Goal: Find specific page/section: Find specific page/section

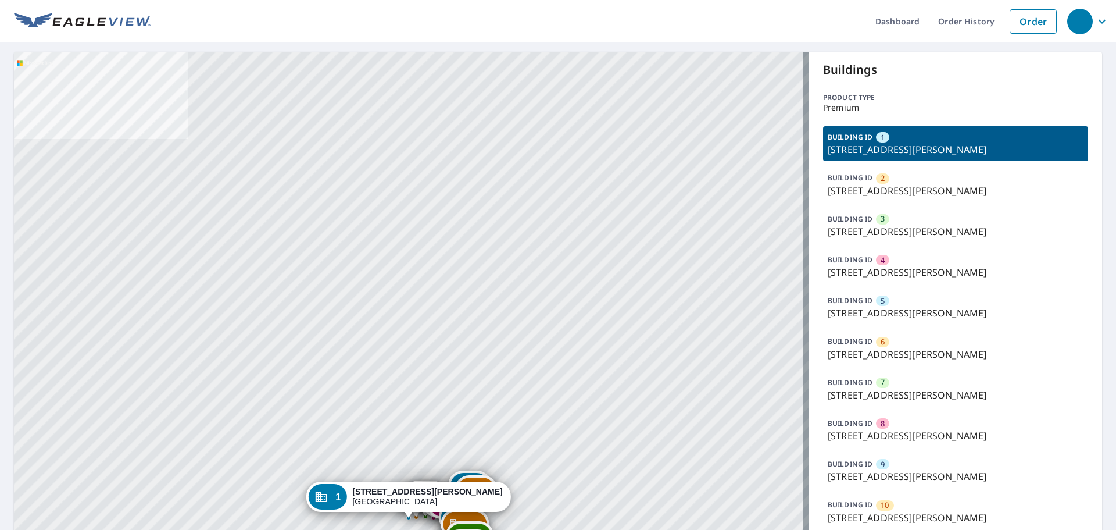
drag, startPoint x: 404, startPoint y: 119, endPoint x: 405, endPoint y: 111, distance: 7.6
click at [405, 111] on div "2 [GEOGRAPHIC_DATA][PERSON_NAME] 3 [STREET_ADDRESS][PERSON_NAME] 4 [GEOGRAPHIC_…" at bounding box center [411, 520] width 795 height 936
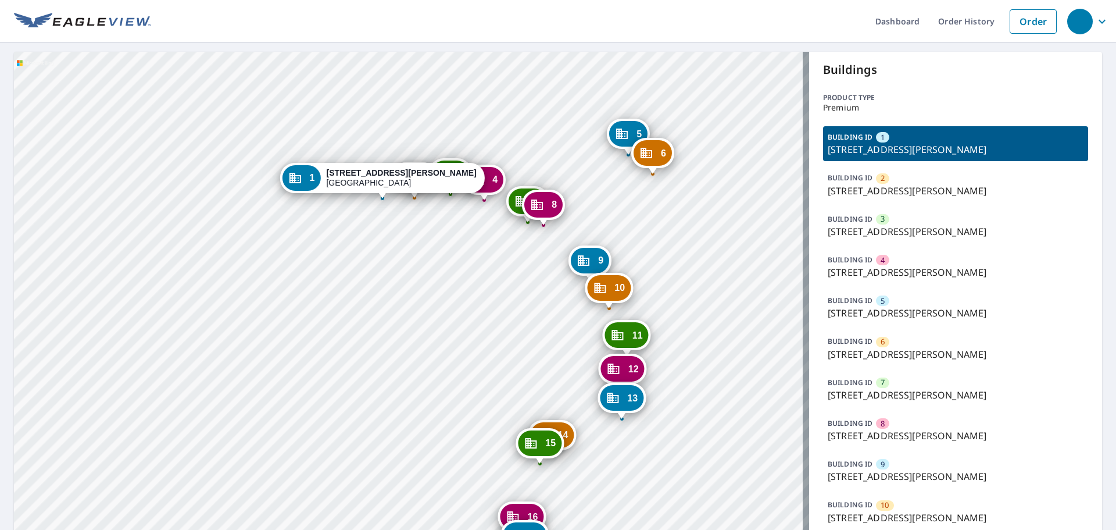
drag, startPoint x: 391, startPoint y: 126, endPoint x: 459, endPoint y: 298, distance: 185.8
click at [459, 342] on div "2 [GEOGRAPHIC_DATA][PERSON_NAME] 3 [STREET_ADDRESS][PERSON_NAME] 4 [GEOGRAPHIC_…" at bounding box center [411, 520] width 795 height 936
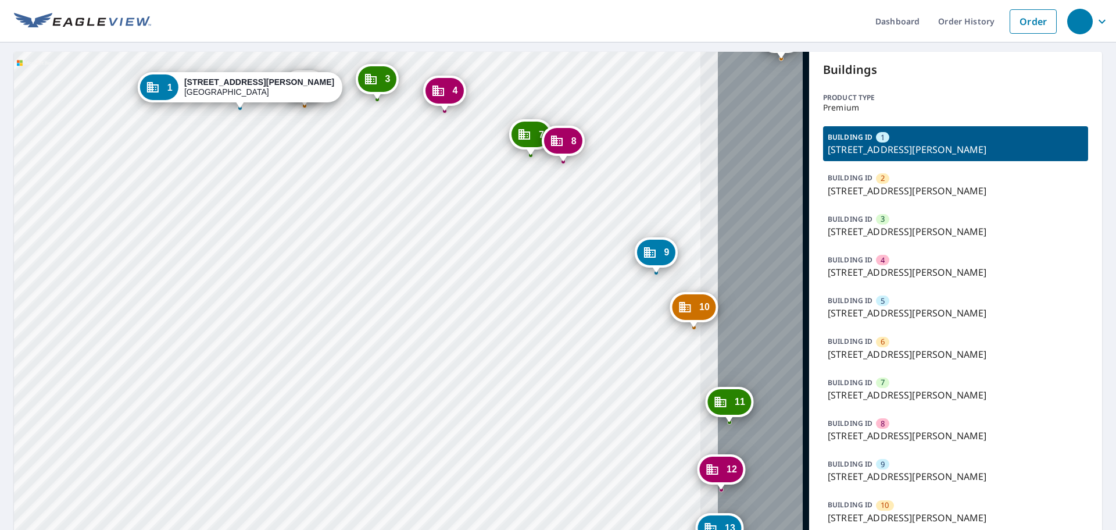
drag, startPoint x: 598, startPoint y: 275, endPoint x: 408, endPoint y: 153, distance: 225.6
click at [408, 153] on div "2 [GEOGRAPHIC_DATA][PERSON_NAME] 3 [STREET_ADDRESS][PERSON_NAME] 4 [GEOGRAPHIC_…" at bounding box center [411, 520] width 795 height 936
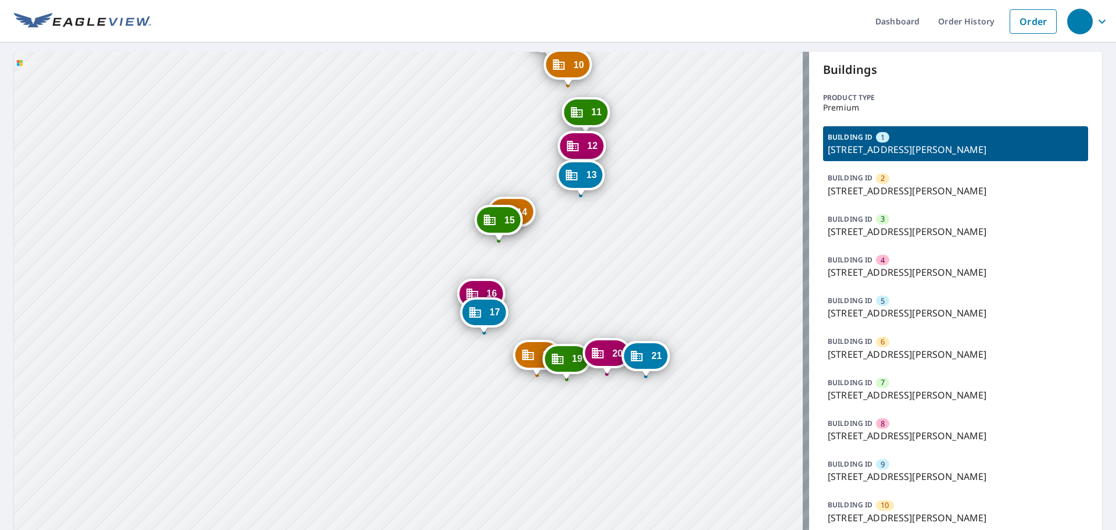
drag, startPoint x: 541, startPoint y: 413, endPoint x: 529, endPoint y: 244, distance: 169.6
click at [529, 244] on div "2 [GEOGRAPHIC_DATA][PERSON_NAME] 3 [STREET_ADDRESS][PERSON_NAME] 4 [GEOGRAPHIC_…" at bounding box center [411, 520] width 795 height 936
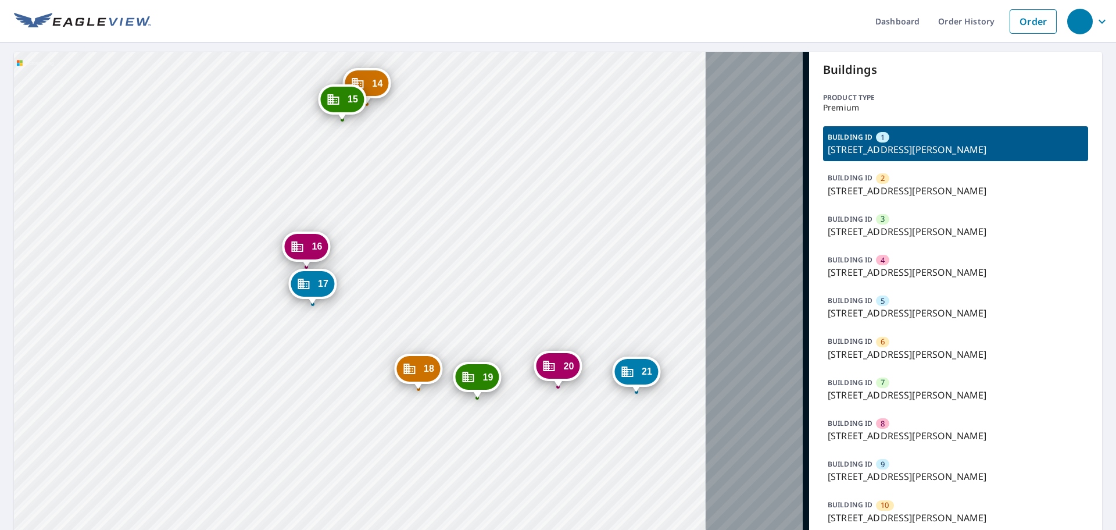
drag, startPoint x: 627, startPoint y: 308, endPoint x: 471, endPoint y: 162, distance: 213.9
click at [471, 162] on div "2 [GEOGRAPHIC_DATA][PERSON_NAME] 3 [STREET_ADDRESS][PERSON_NAME] 4 [GEOGRAPHIC_…" at bounding box center [411, 520] width 795 height 936
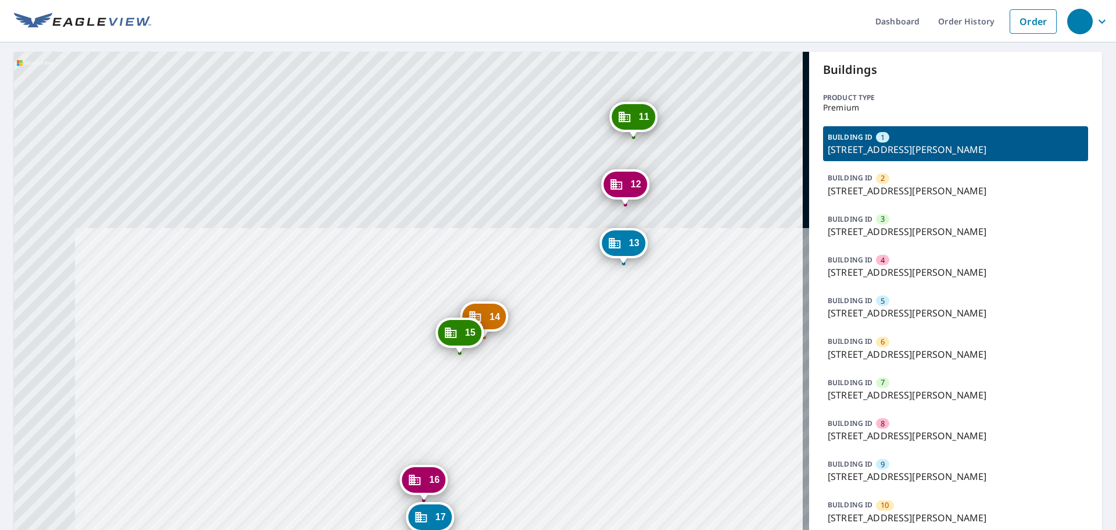
drag, startPoint x: 477, startPoint y: 163, endPoint x: 428, endPoint y: 269, distance: 117.1
click at [597, 400] on div "2 [GEOGRAPHIC_DATA][PERSON_NAME] 3 [STREET_ADDRESS][PERSON_NAME] 4 [GEOGRAPHIC_…" at bounding box center [411, 520] width 795 height 936
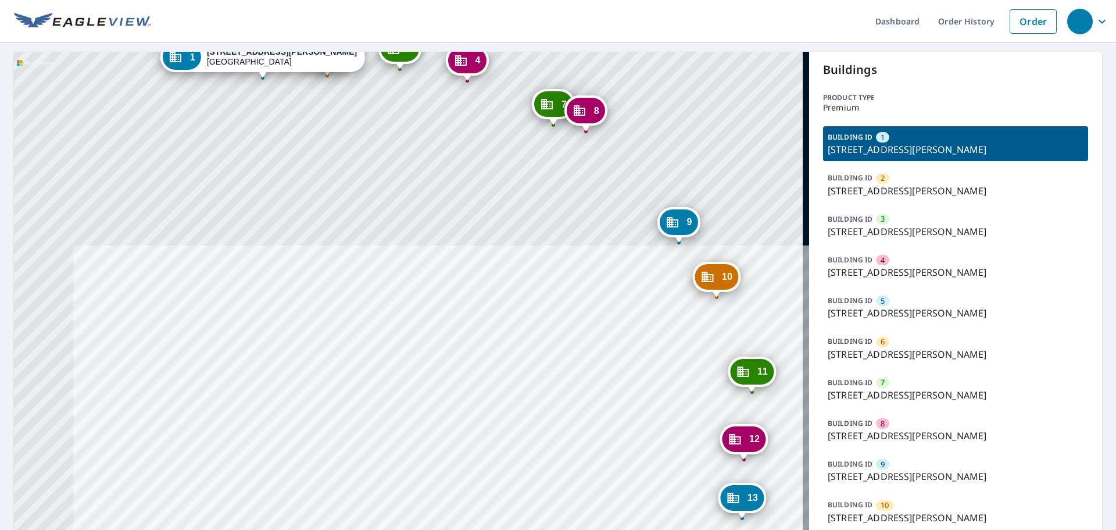
drag, startPoint x: 333, startPoint y: 147, endPoint x: 470, endPoint y: 411, distance: 298.0
click at [463, 426] on div "2 [GEOGRAPHIC_DATA][PERSON_NAME] 3 [STREET_ADDRESS][PERSON_NAME] 4 [GEOGRAPHIC_…" at bounding box center [411, 520] width 795 height 936
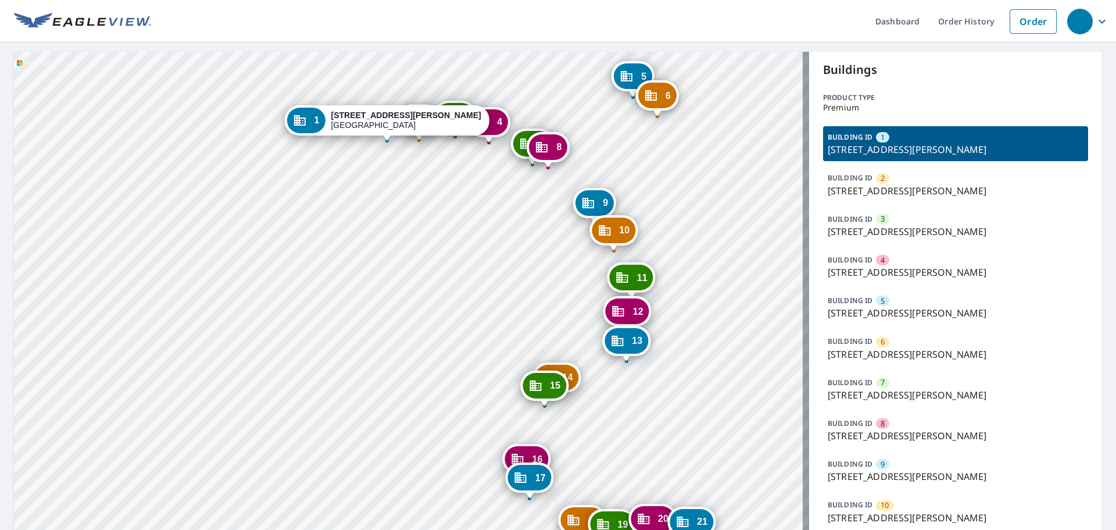
click at [884, 310] on p "[STREET_ADDRESS][PERSON_NAME]" at bounding box center [956, 313] width 256 height 14
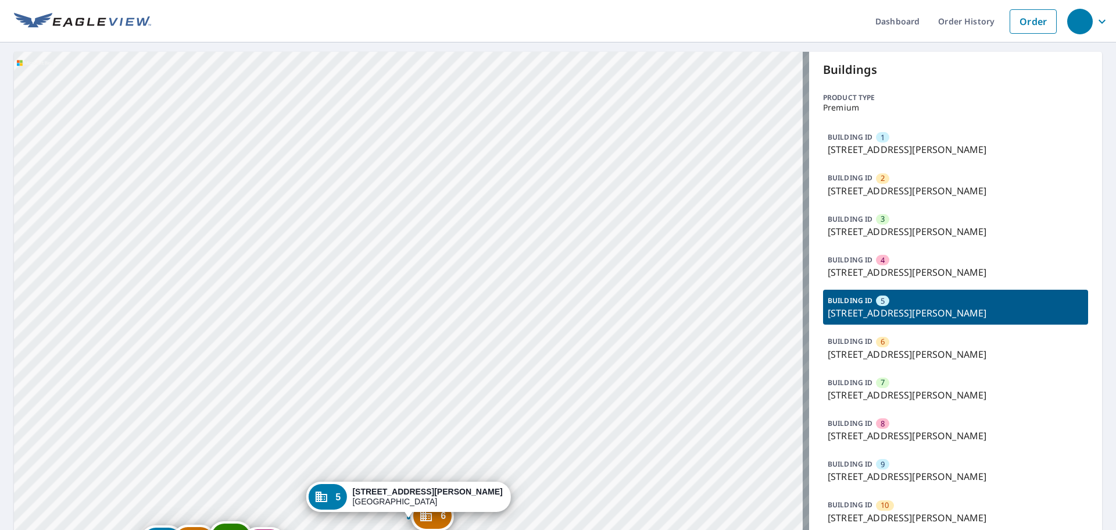
drag, startPoint x: 476, startPoint y: 308, endPoint x: 518, endPoint y: 120, distance: 193.0
click at [518, 120] on div "1 [STREET_ADDRESS][PERSON_NAME] 2 [STREET_ADDRESS][PERSON_NAME] 3 [STREET_ADDRE…" at bounding box center [411, 520] width 795 height 936
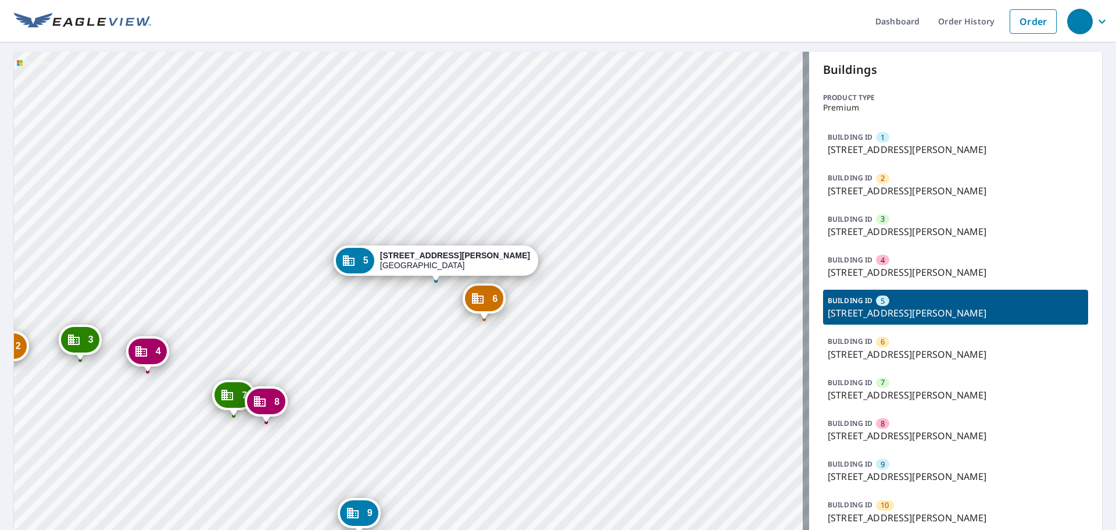
drag, startPoint x: 333, startPoint y: 355, endPoint x: 456, endPoint y: 274, distance: 148.2
click at [456, 274] on div "1 [STREET_ADDRESS][PERSON_NAME] 2 [STREET_ADDRESS][PERSON_NAME] 3 [STREET_ADDRE…" at bounding box center [411, 520] width 795 height 936
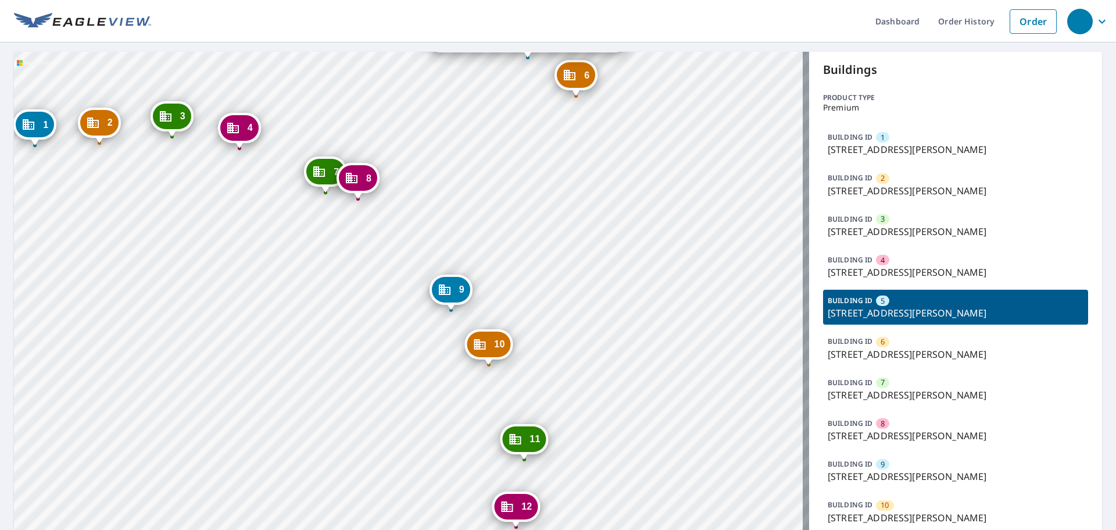
drag, startPoint x: 530, startPoint y: 384, endPoint x: 491, endPoint y: 197, distance: 191.1
click at [491, 197] on div "1 [STREET_ADDRESS][PERSON_NAME] 2 [STREET_ADDRESS][PERSON_NAME] 3 [STREET_ADDRE…" at bounding box center [411, 520] width 795 height 936
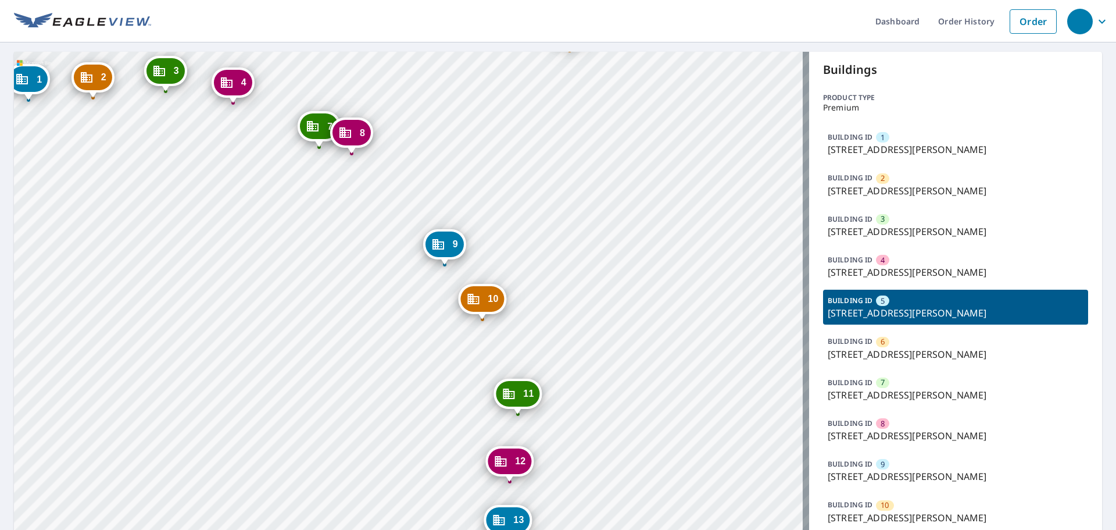
drag, startPoint x: 576, startPoint y: 392, endPoint x: 588, endPoint y: 218, distance: 174.3
click at [588, 218] on div "1 [STREET_ADDRESS][PERSON_NAME] 2 [STREET_ADDRESS][PERSON_NAME] 3 [STREET_ADDRE…" at bounding box center [411, 520] width 795 height 936
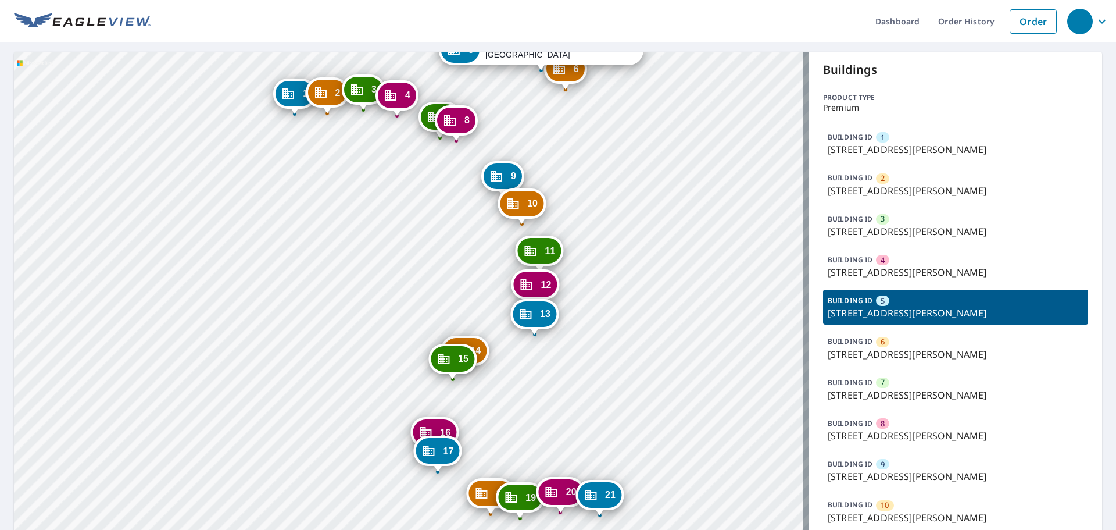
drag, startPoint x: 556, startPoint y: 370, endPoint x: 555, endPoint y: 281, distance: 89.0
click at [555, 281] on div "1 [STREET_ADDRESS][PERSON_NAME] 2 [STREET_ADDRESS][PERSON_NAME] 3 [STREET_ADDRE…" at bounding box center [411, 520] width 795 height 936
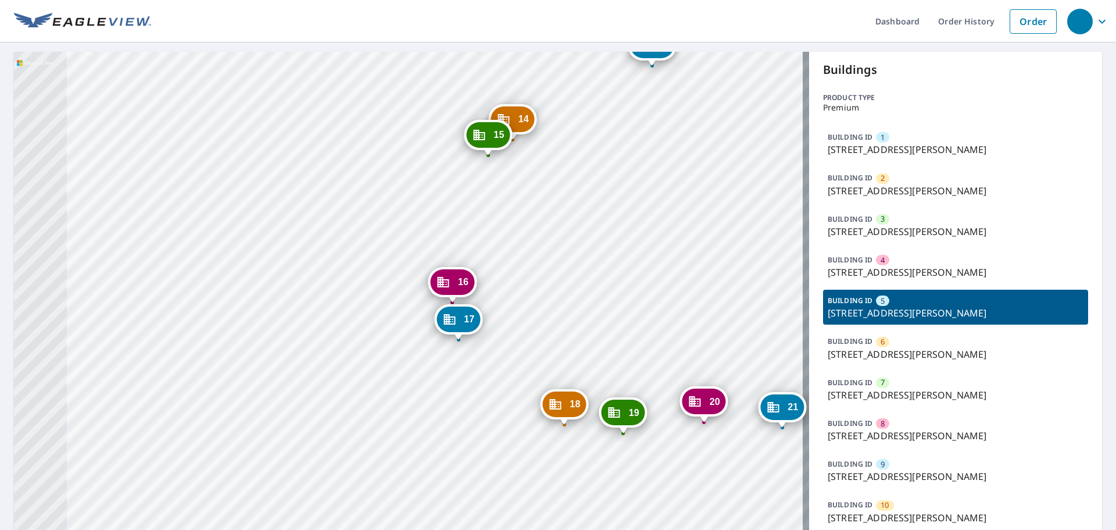
drag, startPoint x: 424, startPoint y: 385, endPoint x: 536, endPoint y: 202, distance: 215.0
click at [536, 202] on div "1 [STREET_ADDRESS][PERSON_NAME] 2 [STREET_ADDRESS][PERSON_NAME] 3 [STREET_ADDRE…" at bounding box center [411, 520] width 795 height 936
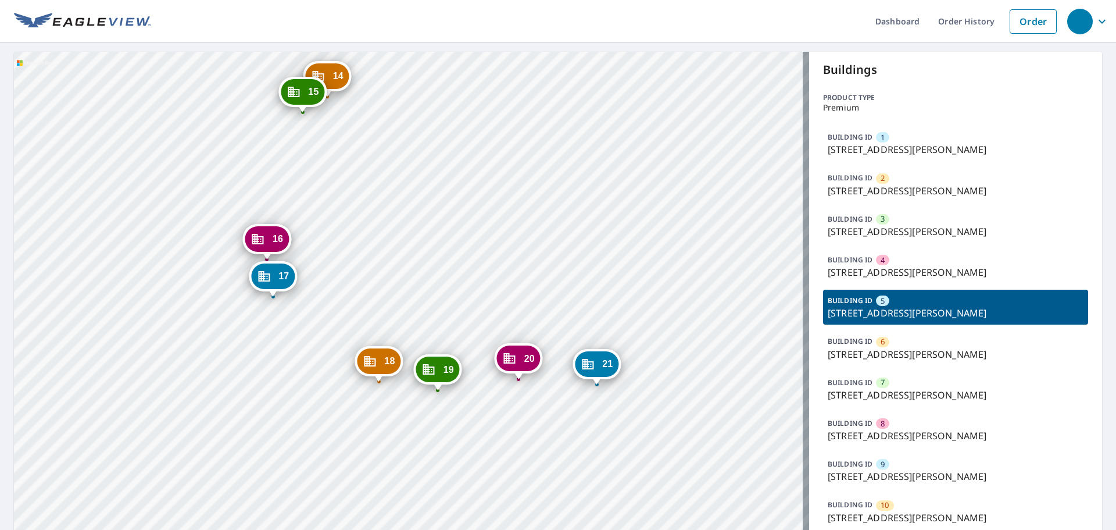
drag, startPoint x: 625, startPoint y: 263, endPoint x: 439, endPoint y: 221, distance: 190.8
click at [439, 221] on div "1 [STREET_ADDRESS][PERSON_NAME] 2 [STREET_ADDRESS][PERSON_NAME] 3 [STREET_ADDRE…" at bounding box center [411, 520] width 795 height 936
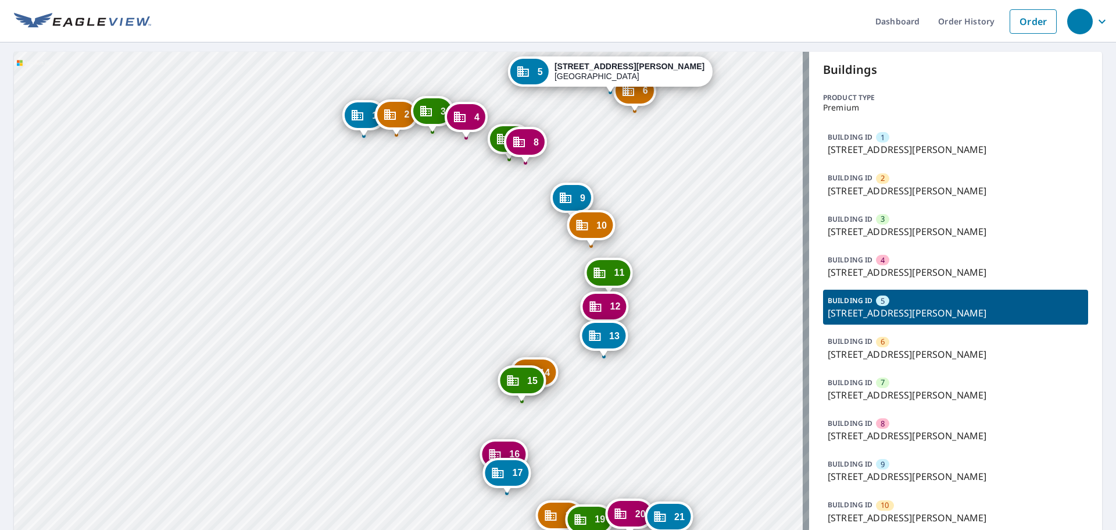
drag, startPoint x: 490, startPoint y: 148, endPoint x: 604, endPoint y: 384, distance: 262.1
click at [604, 395] on div "1 [STREET_ADDRESS][PERSON_NAME] 2 [STREET_ADDRESS][PERSON_NAME] 3 [STREET_ADDRE…" at bounding box center [411, 520] width 795 height 936
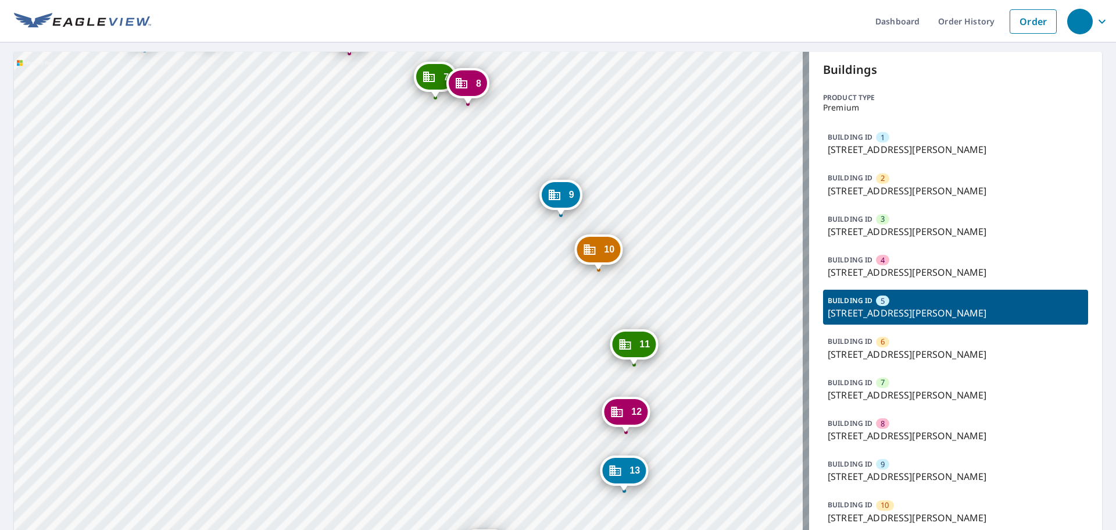
drag, startPoint x: 456, startPoint y: 270, endPoint x: 578, endPoint y: 85, distance: 221.6
click at [570, 99] on div "1 [STREET_ADDRESS][PERSON_NAME] 2 [STREET_ADDRESS][PERSON_NAME] 3 [STREET_ADDRE…" at bounding box center [411, 520] width 795 height 936
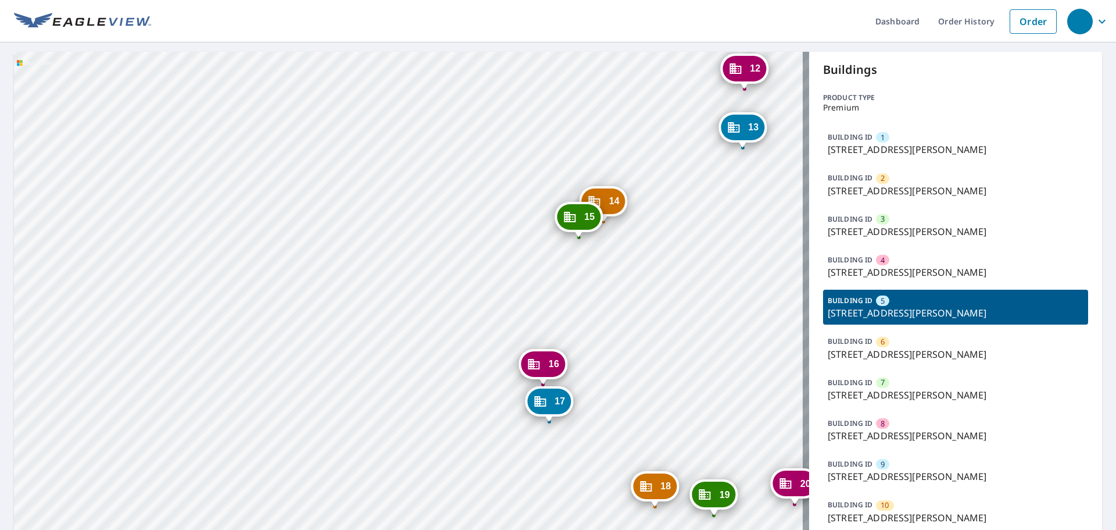
drag, startPoint x: 598, startPoint y: 369, endPoint x: 602, endPoint y: 197, distance: 172.2
click at [602, 197] on div "14" at bounding box center [604, 201] width 44 height 26
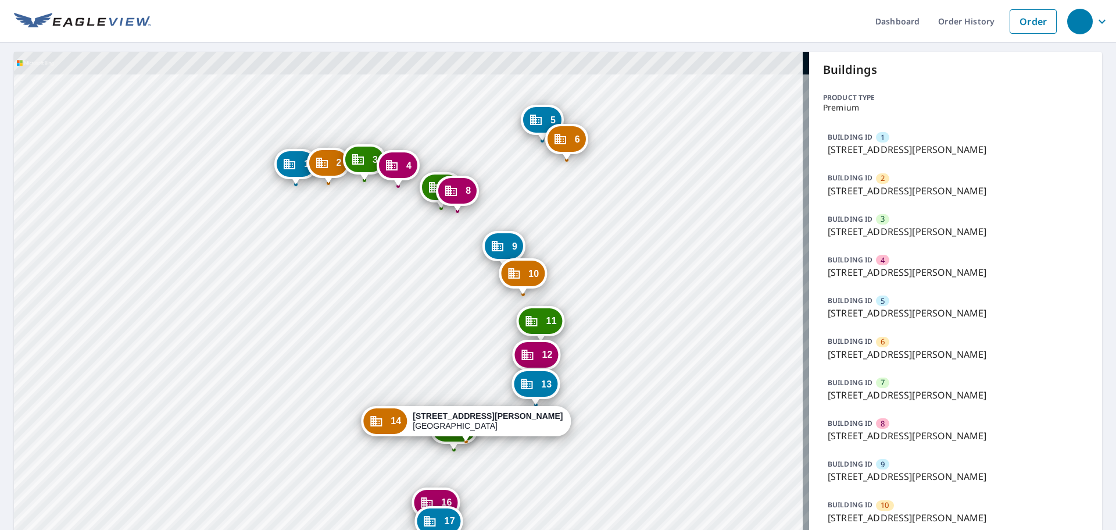
drag, startPoint x: 533, startPoint y: 106, endPoint x: 564, endPoint y: 187, distance: 86.7
click at [564, 187] on div "1 [STREET_ADDRESS][PERSON_NAME] 2 [STREET_ADDRESS][PERSON_NAME] 3 [STREET_ADDRE…" at bounding box center [411, 520] width 795 height 936
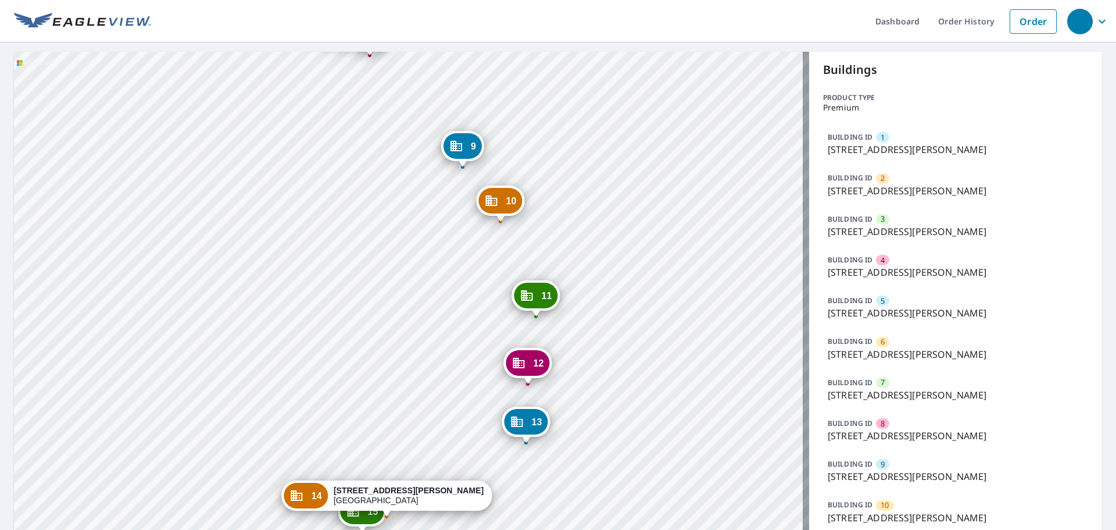
drag, startPoint x: 391, startPoint y: 374, endPoint x: 448, endPoint y: 190, distance: 193.5
click at [448, 192] on div "1 [STREET_ADDRESS][PERSON_NAME] 2 [STREET_ADDRESS][PERSON_NAME] 3 [STREET_ADDRE…" at bounding box center [411, 520] width 795 height 936
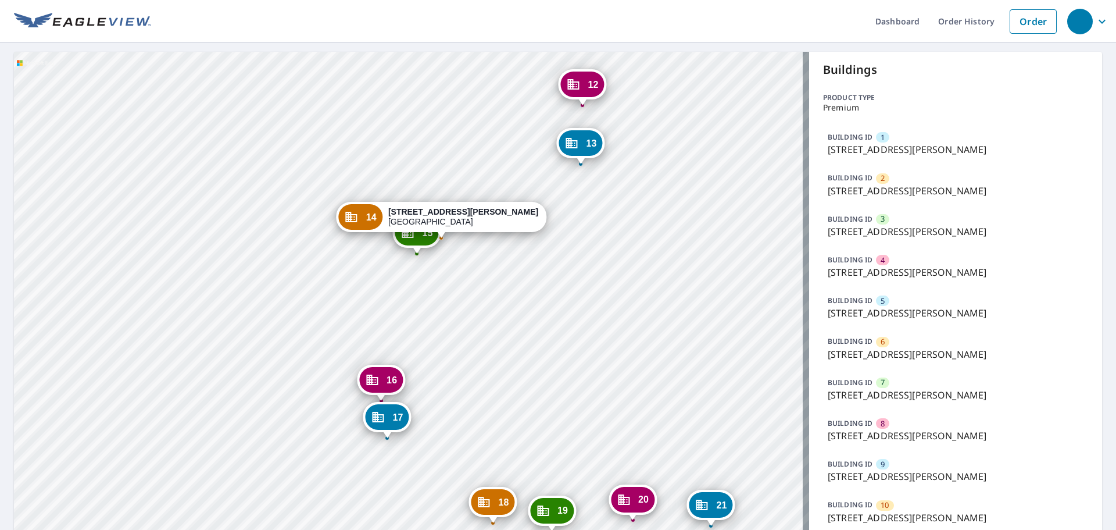
drag, startPoint x: 476, startPoint y: 421, endPoint x: 473, endPoint y: 323, distance: 98.3
click at [473, 323] on div "1 [STREET_ADDRESS][PERSON_NAME] 2 [STREET_ADDRESS][PERSON_NAME] 3 [STREET_ADDRE…" at bounding box center [411, 520] width 795 height 936
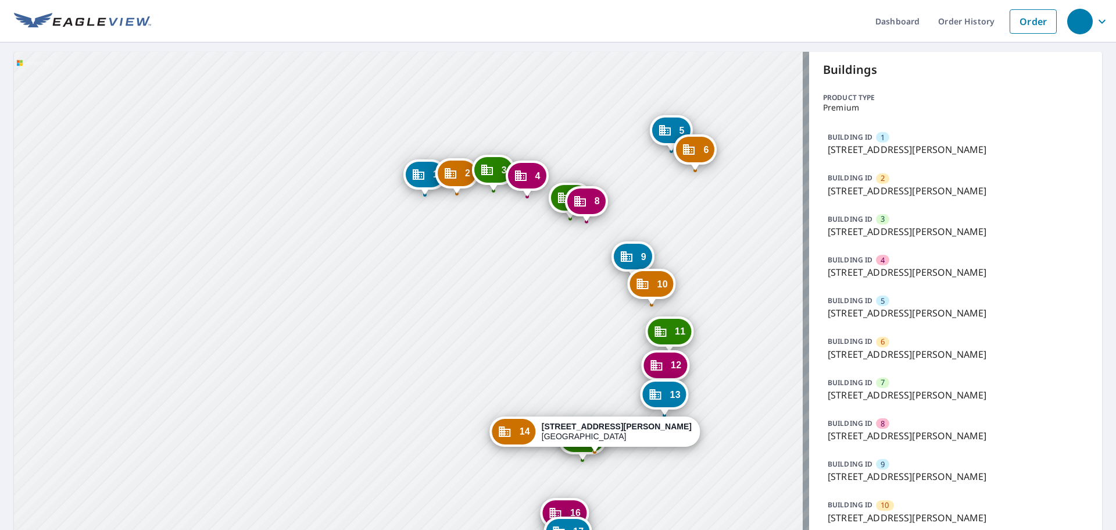
drag, startPoint x: 504, startPoint y: 90, endPoint x: 539, endPoint y: 368, distance: 280.2
click at [538, 368] on div "1 [STREET_ADDRESS][PERSON_NAME] 2 [STREET_ADDRESS][PERSON_NAME] 3 [STREET_ADDRE…" at bounding box center [411, 520] width 795 height 936
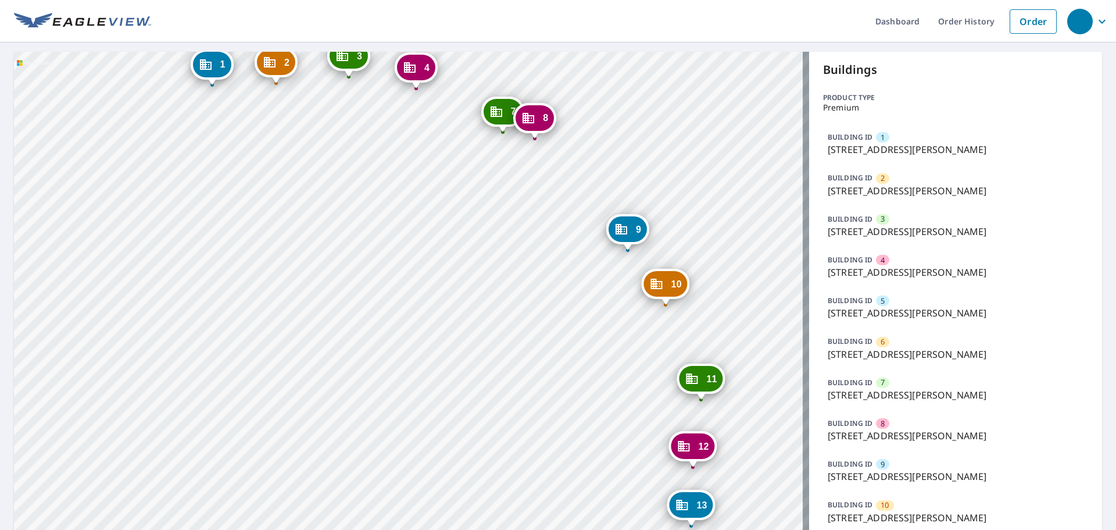
drag, startPoint x: 269, startPoint y: 381, endPoint x: 366, endPoint y: 204, distance: 202.2
click at [366, 204] on div "1 [STREET_ADDRESS][PERSON_NAME] 2 [STREET_ADDRESS][PERSON_NAME] 3 [STREET_ADDRE…" at bounding box center [411, 520] width 795 height 936
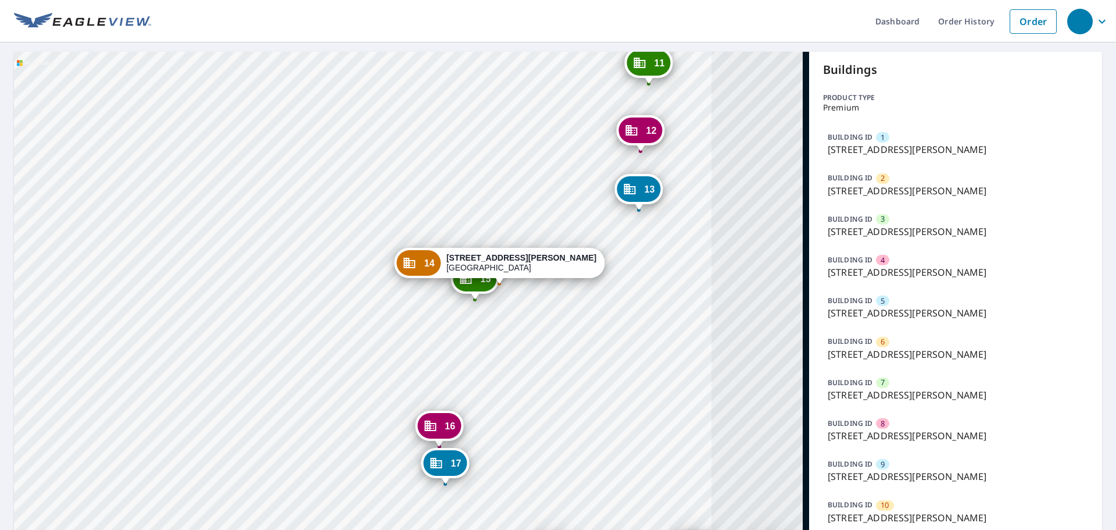
drag, startPoint x: 387, startPoint y: 320, endPoint x: 355, endPoint y: 304, distance: 35.9
click at [369, 309] on div "1 [STREET_ADDRESS][PERSON_NAME] 2 [STREET_ADDRESS][PERSON_NAME] 3 [STREET_ADDRE…" at bounding box center [411, 520] width 795 height 936
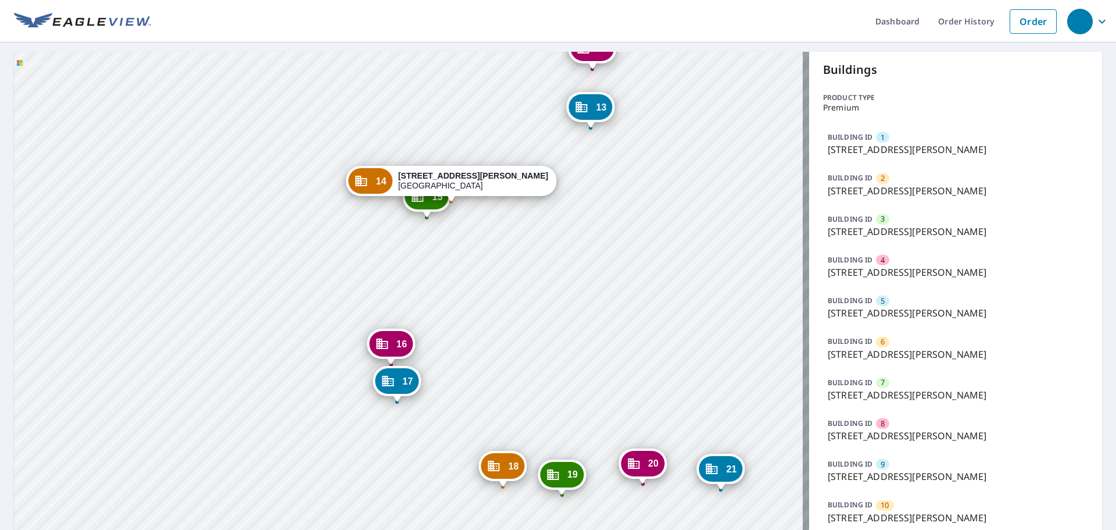
drag, startPoint x: 473, startPoint y: 398, endPoint x: 488, endPoint y: 338, distance: 61.2
click at [488, 338] on div "1 [STREET_ADDRESS][PERSON_NAME] 2 [STREET_ADDRESS][PERSON_NAME] 3 [STREET_ADDRE…" at bounding box center [411, 520] width 795 height 936
